Goal: Information Seeking & Learning: Get advice/opinions

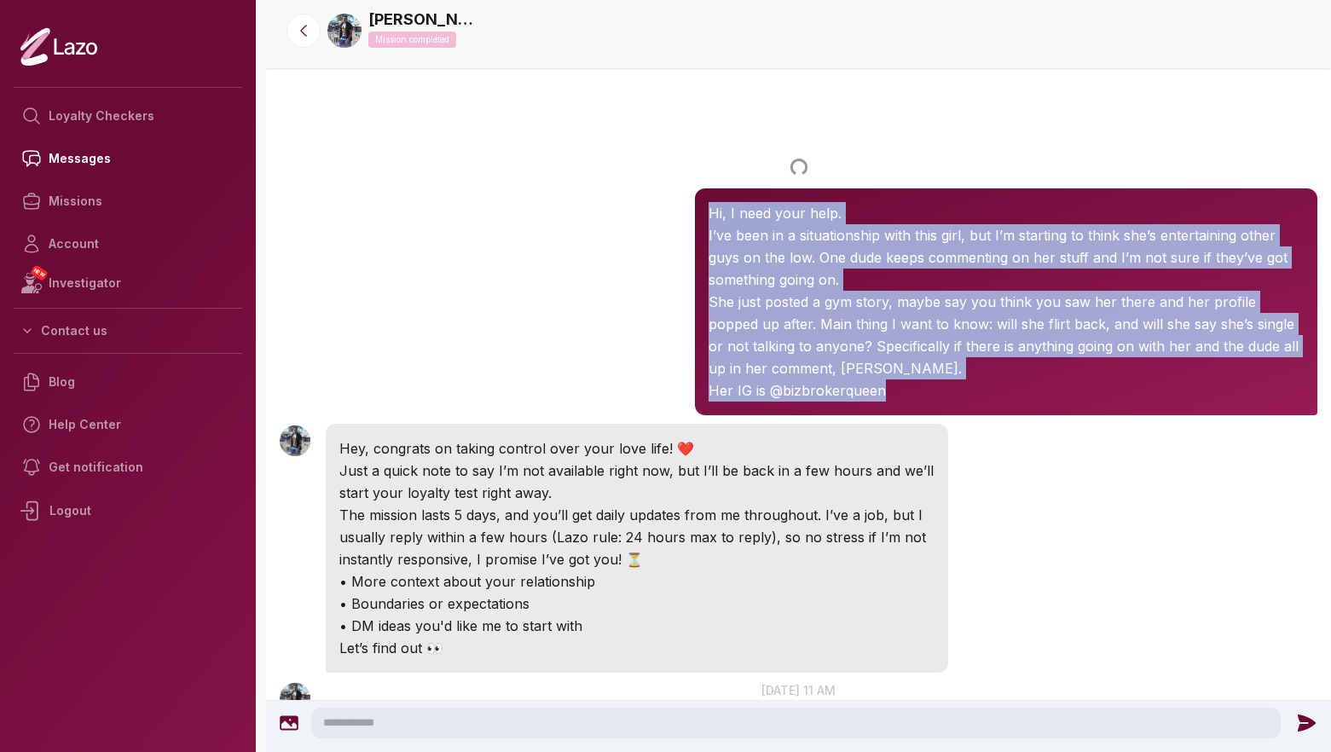
drag, startPoint x: 892, startPoint y: 391, endPoint x: 708, endPoint y: 217, distance: 253.2
click at [708, 217] on div "Hi, I need your help. I’ve been in a situationship with this girl, but I’m star…" at bounding box center [1006, 301] width 622 height 227
copy div "Hi, I need your help. I’ve been in a situationship with this girl, but I’m star…"
click at [134, 128] on link "Loyalty Checkers" at bounding box center [128, 116] width 228 height 43
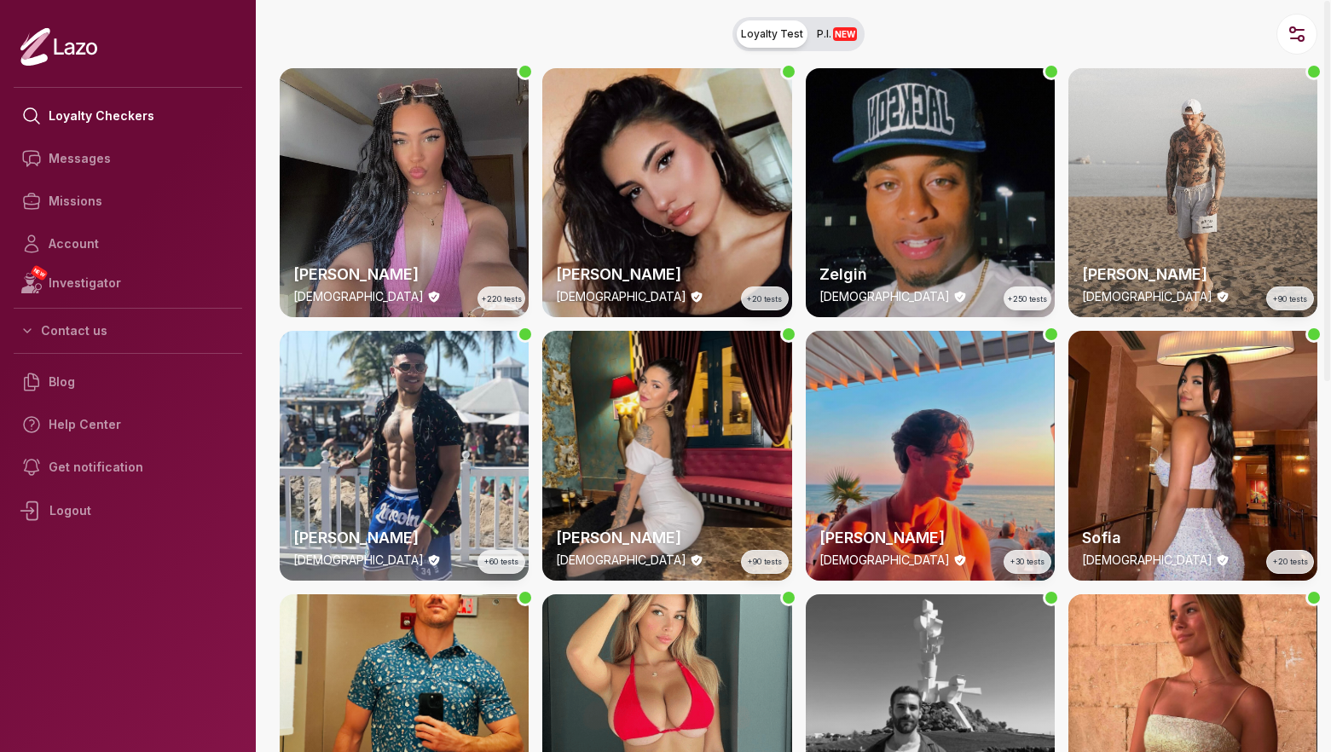
click at [918, 147] on div "Zelgin [DEMOGRAPHIC_DATA] +250 tests" at bounding box center [929, 192] width 249 height 249
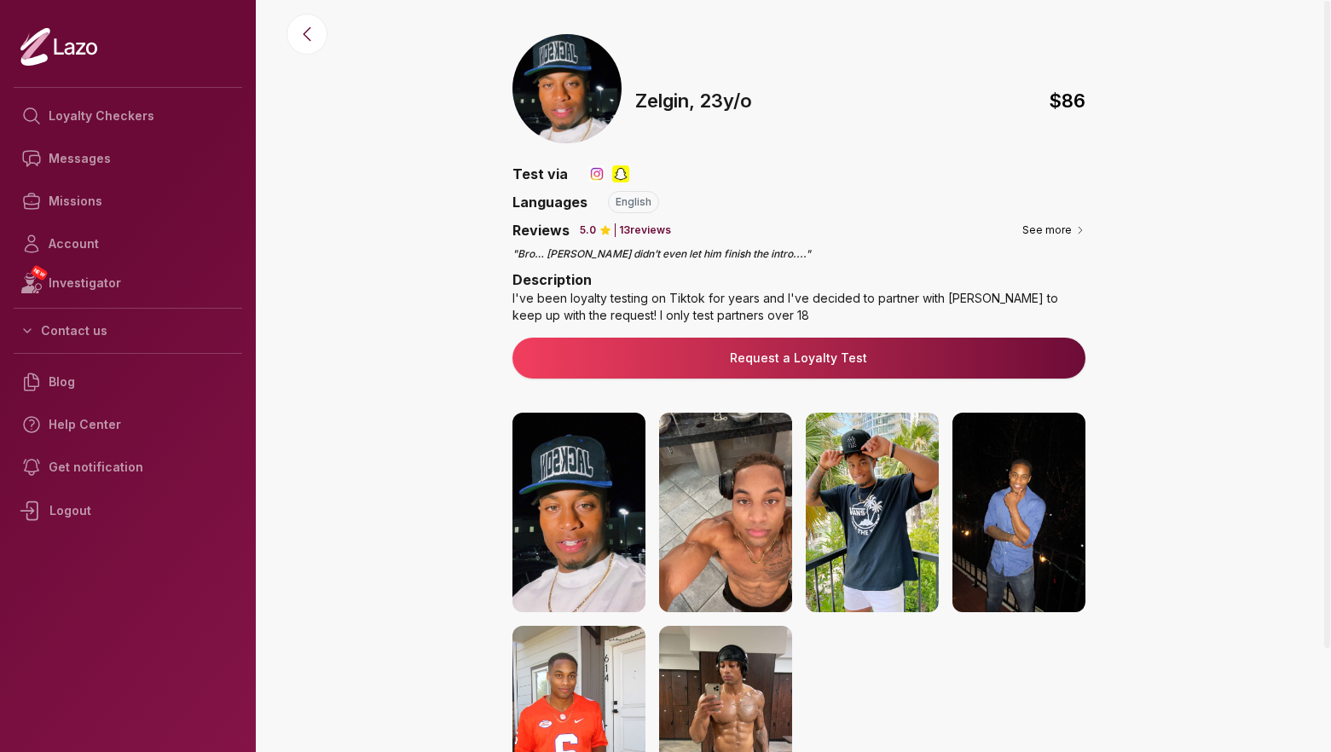
click at [655, 225] on p "13 reviews" at bounding box center [645, 230] width 52 height 14
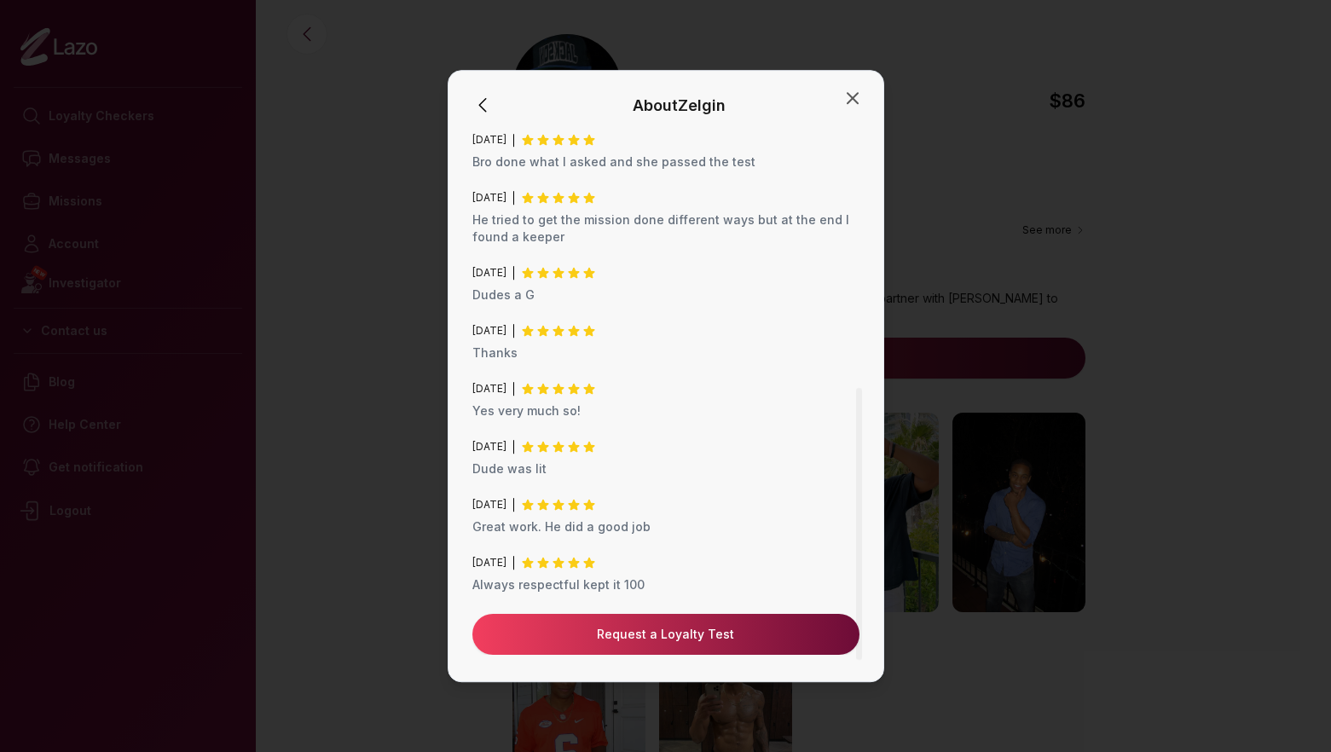
scroll to position [496, 0]
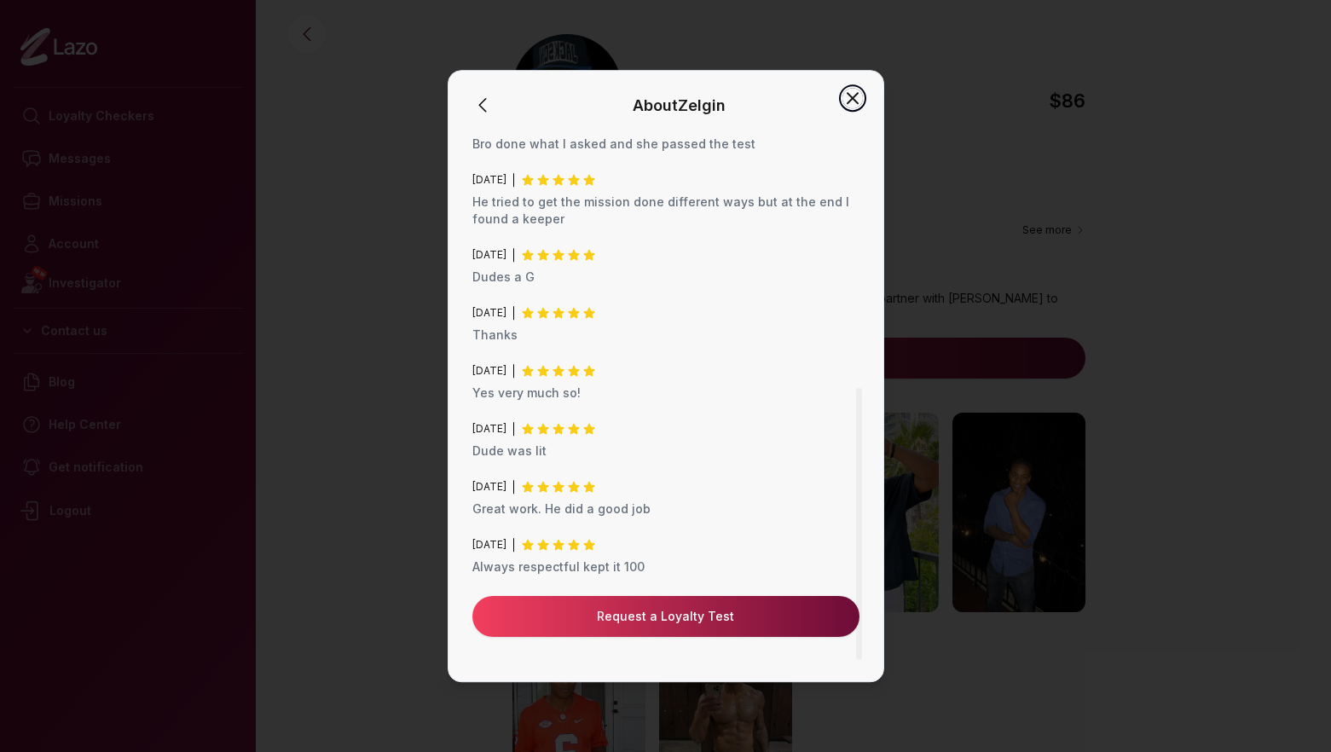
click at [852, 101] on icon "button" at bounding box center [852, 98] width 20 height 20
